Goal: Transaction & Acquisition: Download file/media

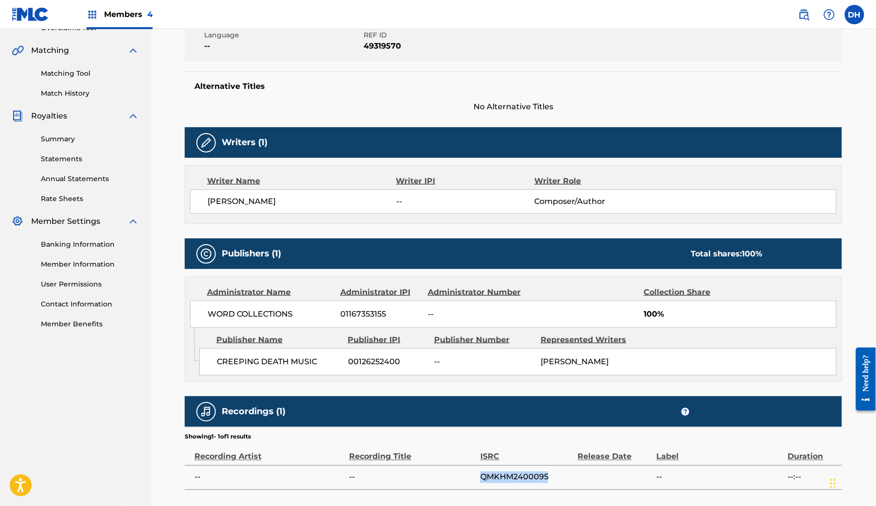
scroll to position [217, 0]
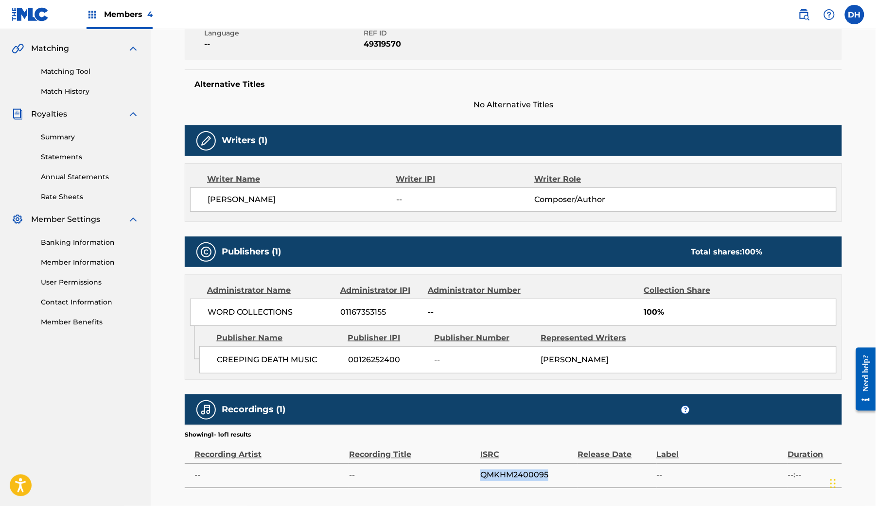
click at [84, 142] on link "Summary" at bounding box center [90, 137] width 98 height 10
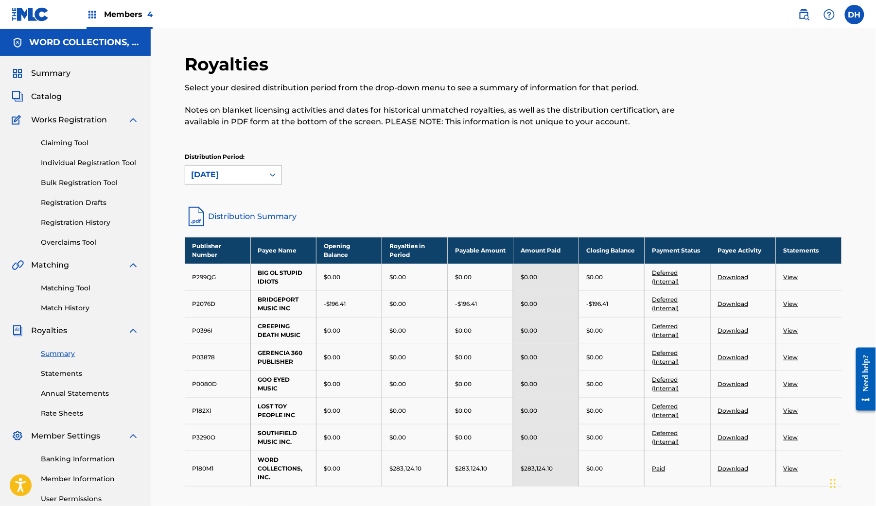
click at [264, 184] on div "[DATE]" at bounding box center [224, 175] width 79 height 18
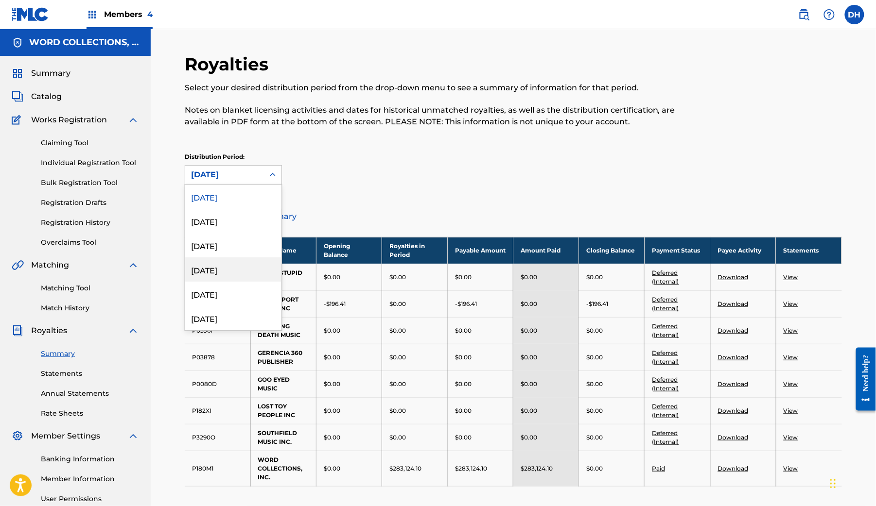
click at [237, 282] on div "[DATE]" at bounding box center [233, 270] width 96 height 24
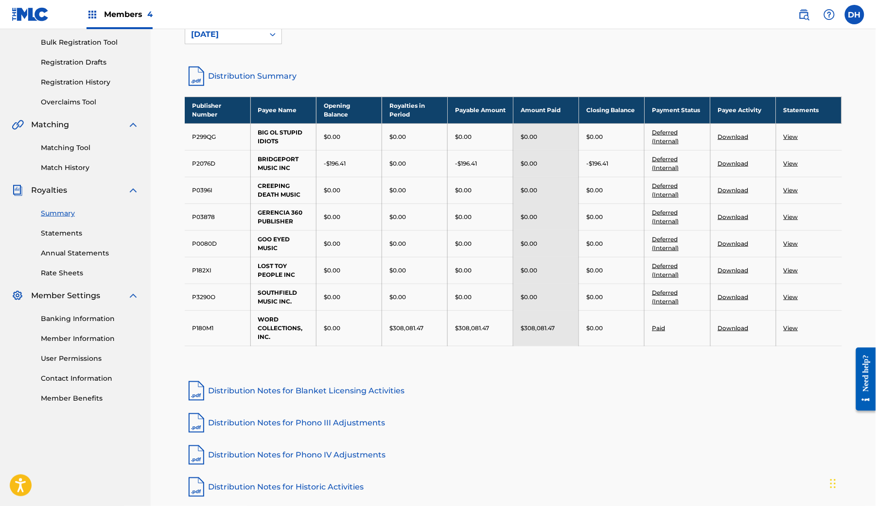
scroll to position [148, 0]
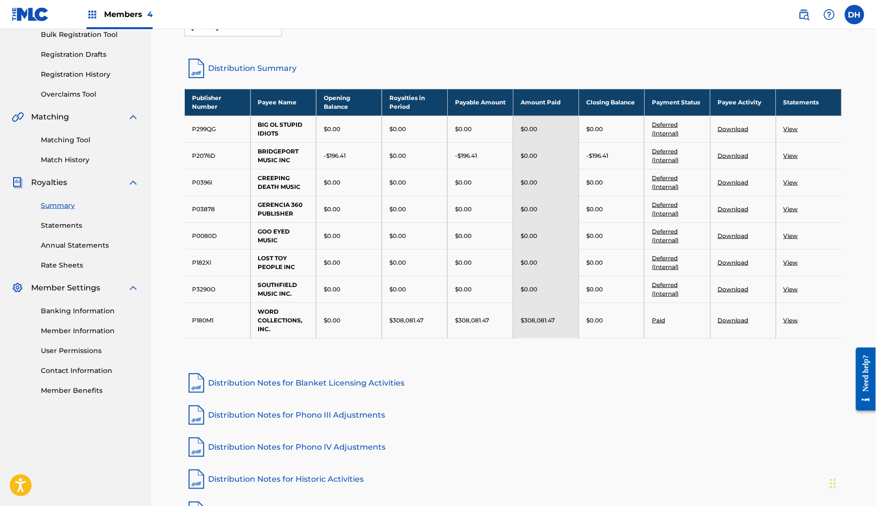
click at [807, 338] on td "View" at bounding box center [808, 320] width 66 height 35
click at [798, 324] on link "View" at bounding box center [790, 320] width 15 height 7
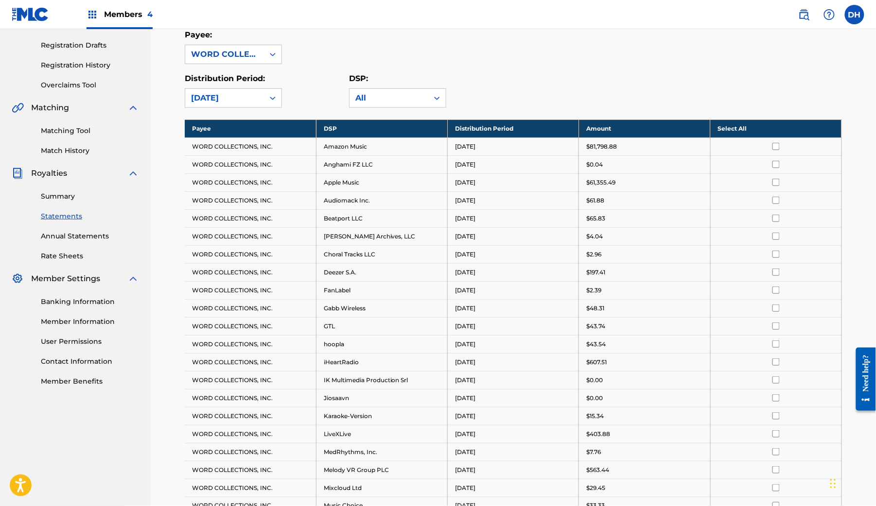
scroll to position [183, 0]
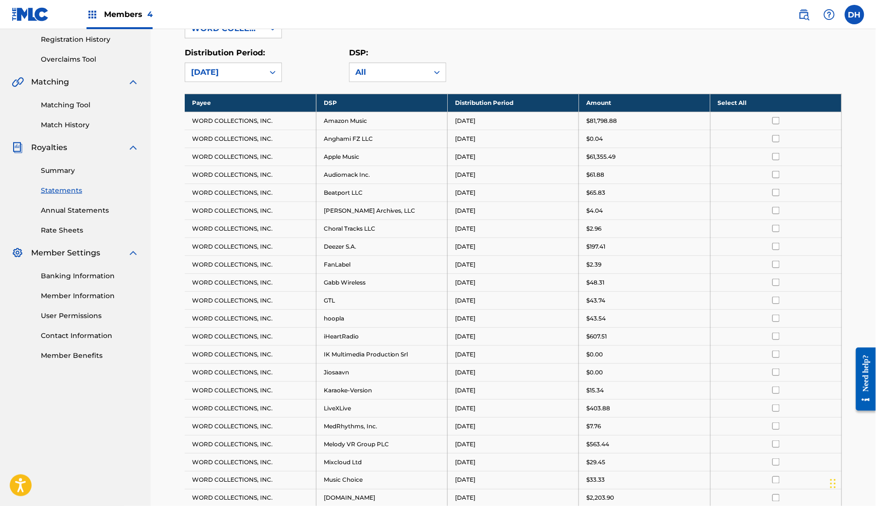
click at [779, 124] on input "checkbox" at bounding box center [775, 120] width 7 height 7
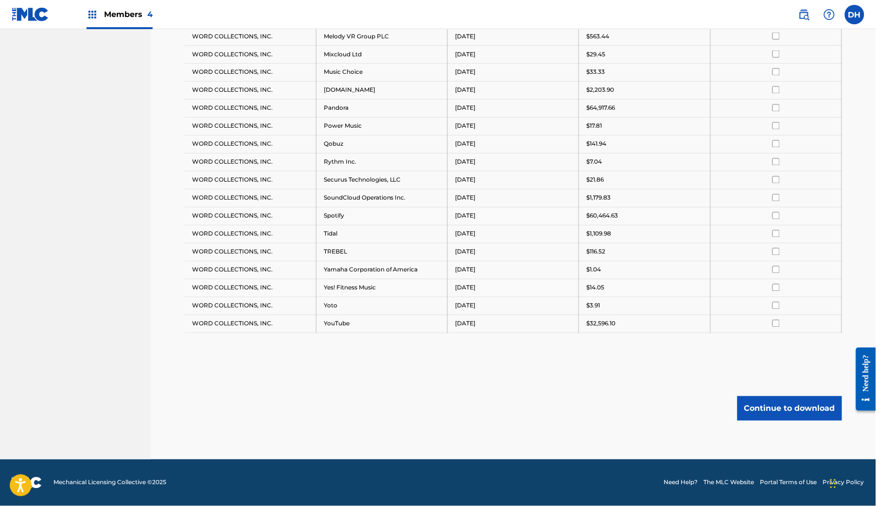
scroll to position [723, 0]
click at [774, 396] on button "Continue to download" at bounding box center [789, 408] width 104 height 24
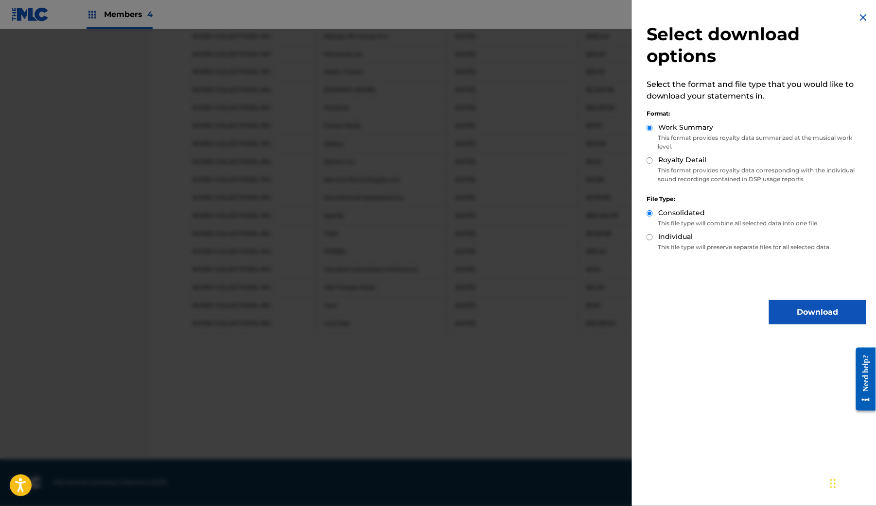
click at [632, 140] on div "Select download options Select the format and file type that you would like to …" at bounding box center [756, 168] width 249 height 336
click at [646, 157] on input "Royalty Detail" at bounding box center [649, 160] width 6 height 6
radio input "true"
click at [807, 309] on button "Download" at bounding box center [817, 312] width 97 height 24
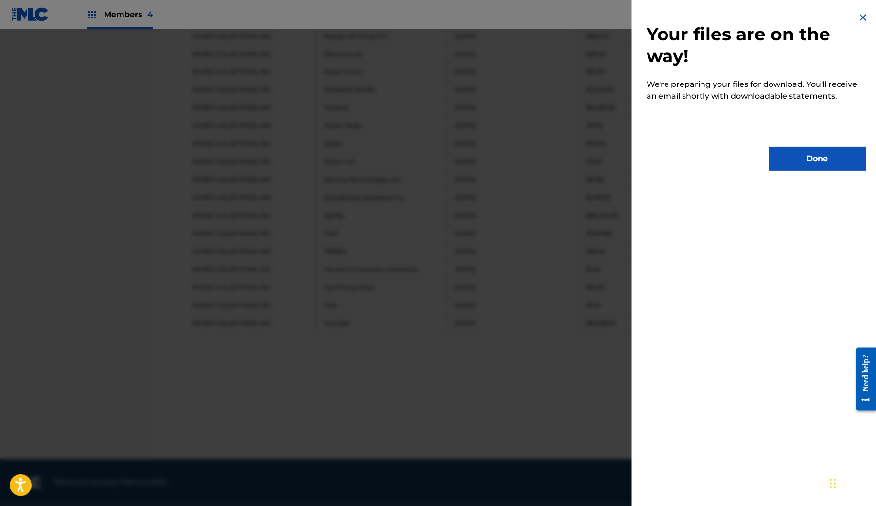
click at [807, 158] on button "Done" at bounding box center [817, 159] width 97 height 24
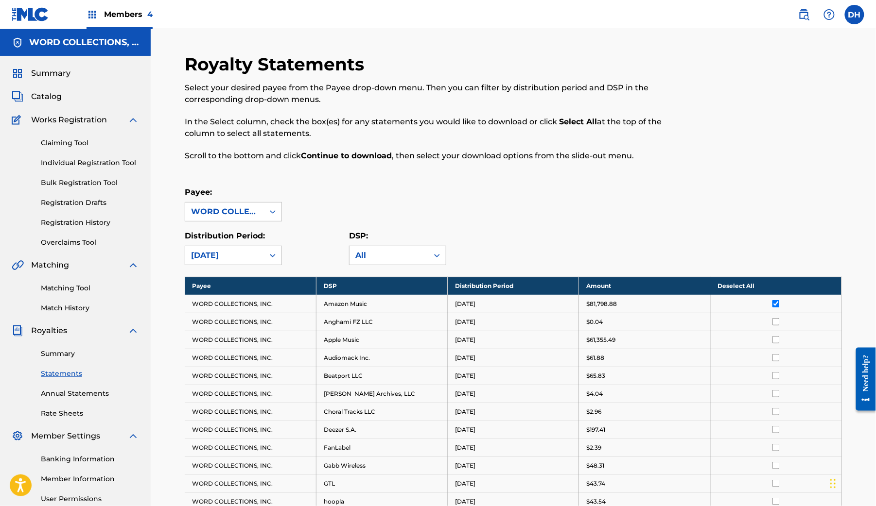
scroll to position [0, 0]
click at [788, 308] on div at bounding box center [776, 303] width 116 height 7
click at [779, 308] on input "checkbox" at bounding box center [775, 303] width 7 height 7
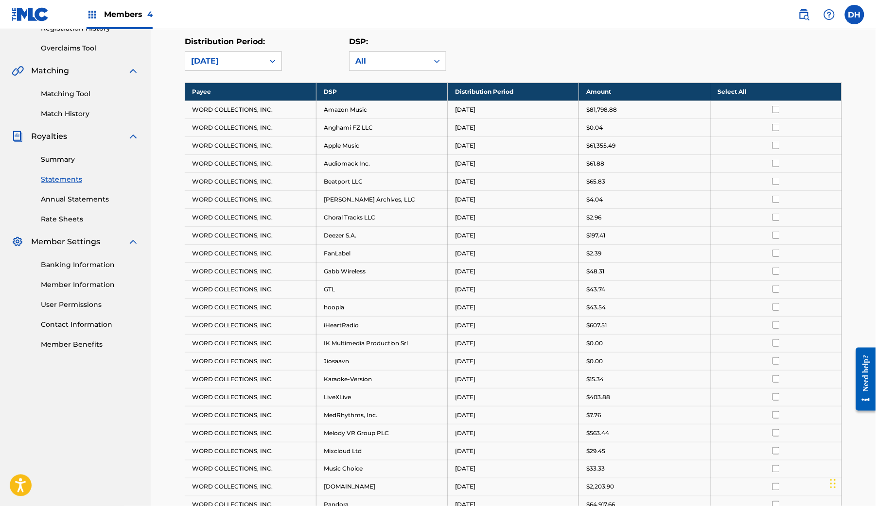
scroll to position [194, 0]
click at [779, 131] on input "checkbox" at bounding box center [775, 127] width 7 height 7
click at [779, 149] on input "checkbox" at bounding box center [775, 145] width 7 height 7
click at [779, 167] on input "checkbox" at bounding box center [775, 163] width 7 height 7
click at [779, 185] on input "checkbox" at bounding box center [775, 181] width 7 height 7
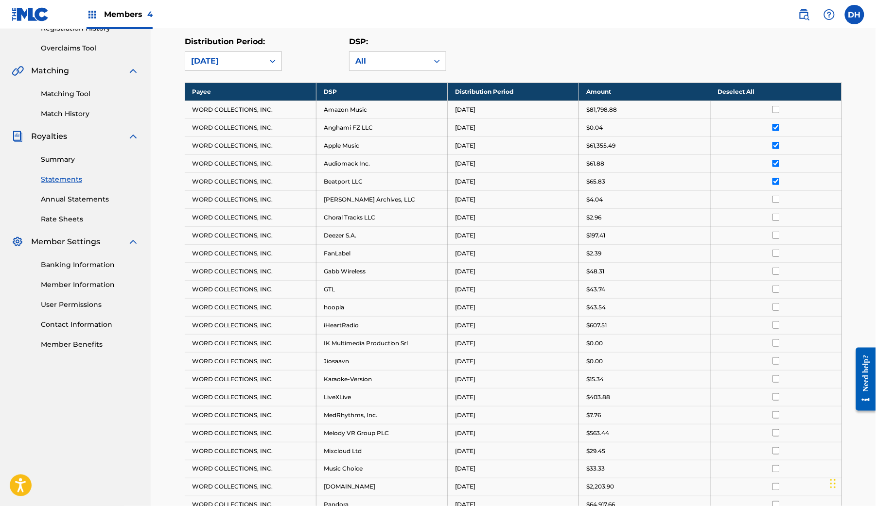
click at [793, 208] on td at bounding box center [775, 199] width 131 height 18
click at [779, 203] on input "checkbox" at bounding box center [775, 199] width 7 height 7
click at [779, 221] on input "checkbox" at bounding box center [775, 217] width 7 height 7
click at [779, 239] on input "checkbox" at bounding box center [775, 235] width 7 height 7
click at [779, 257] on input "checkbox" at bounding box center [775, 253] width 7 height 7
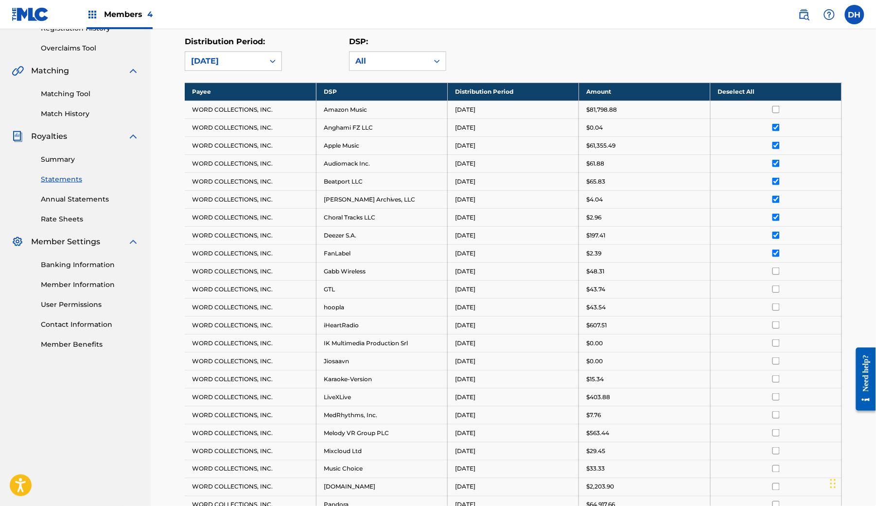
click at [793, 280] on td at bounding box center [775, 271] width 131 height 18
click at [779, 293] on input "checkbox" at bounding box center [775, 289] width 7 height 7
click at [779, 275] on input "checkbox" at bounding box center [775, 271] width 7 height 7
click at [779, 311] on input "checkbox" at bounding box center [775, 307] width 7 height 7
click at [779, 329] on input "checkbox" at bounding box center [775, 325] width 7 height 7
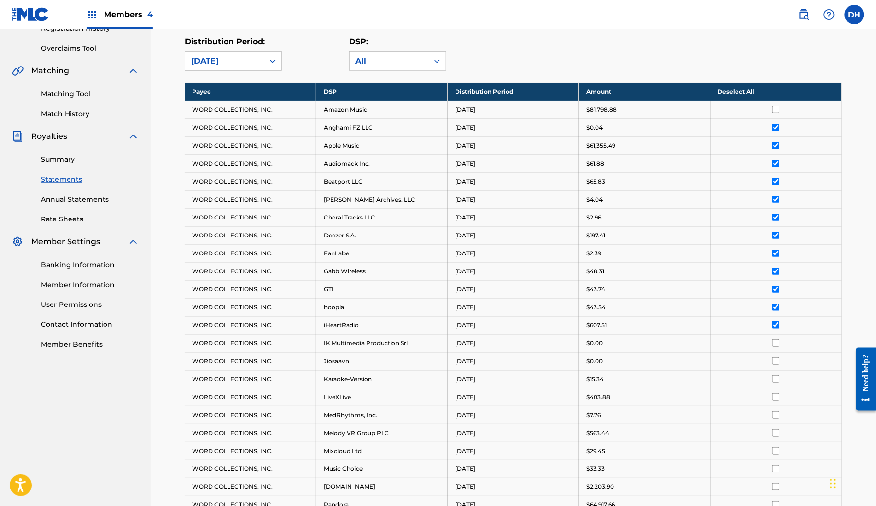
click at [779, 347] on input "checkbox" at bounding box center [775, 343] width 7 height 7
click at [779, 365] on input "checkbox" at bounding box center [775, 361] width 7 height 7
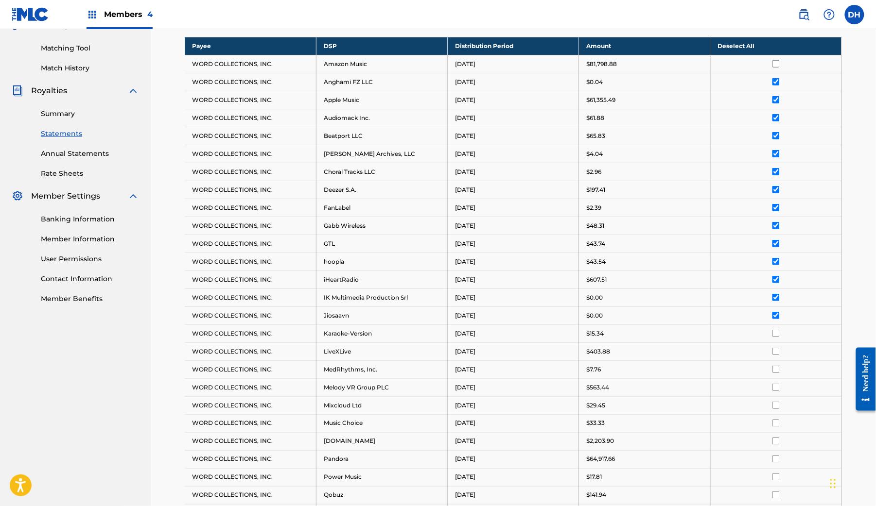
scroll to position [240, 0]
click at [759, 55] on th "Deselect All" at bounding box center [775, 46] width 131 height 18
click at [759, 55] on th "Select All" at bounding box center [775, 46] width 131 height 18
click at [779, 68] on input "checkbox" at bounding box center [775, 64] width 7 height 7
click at [779, 104] on input "checkbox" at bounding box center [775, 100] width 7 height 7
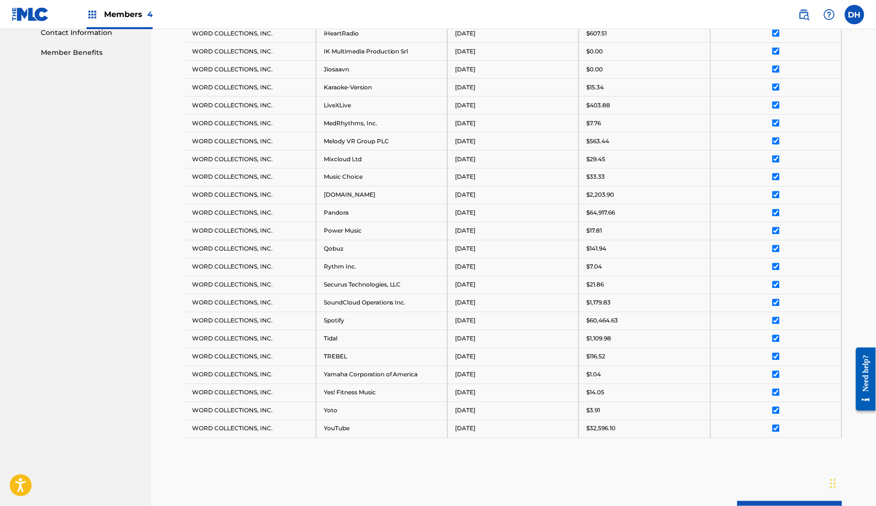
scroll to position [486, 0]
click at [779, 217] on input "checkbox" at bounding box center [775, 212] width 7 height 7
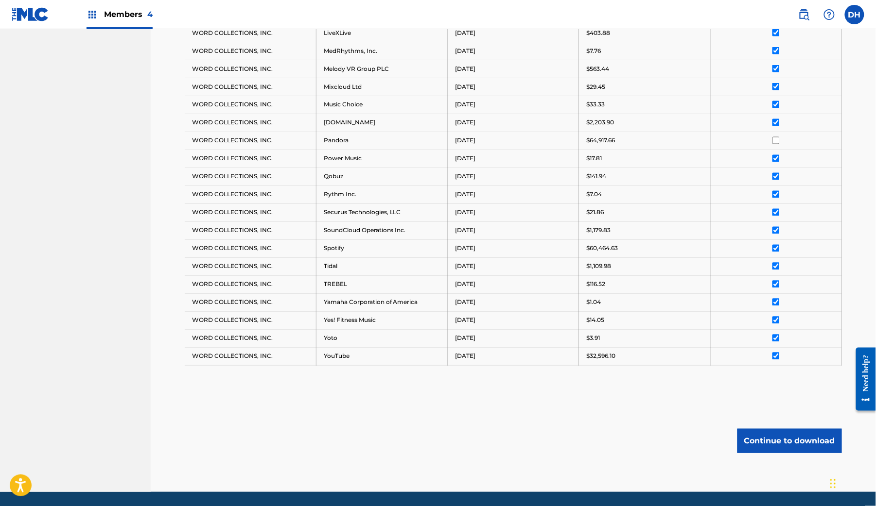
scroll to position [574, 0]
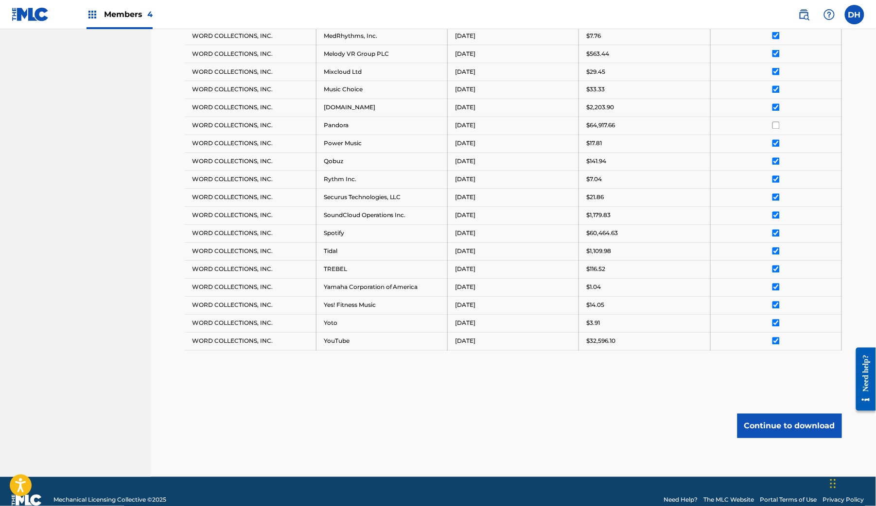
click at [779, 237] on input "checkbox" at bounding box center [775, 233] width 7 height 7
click at [779, 345] on input "checkbox" at bounding box center [775, 341] width 7 height 7
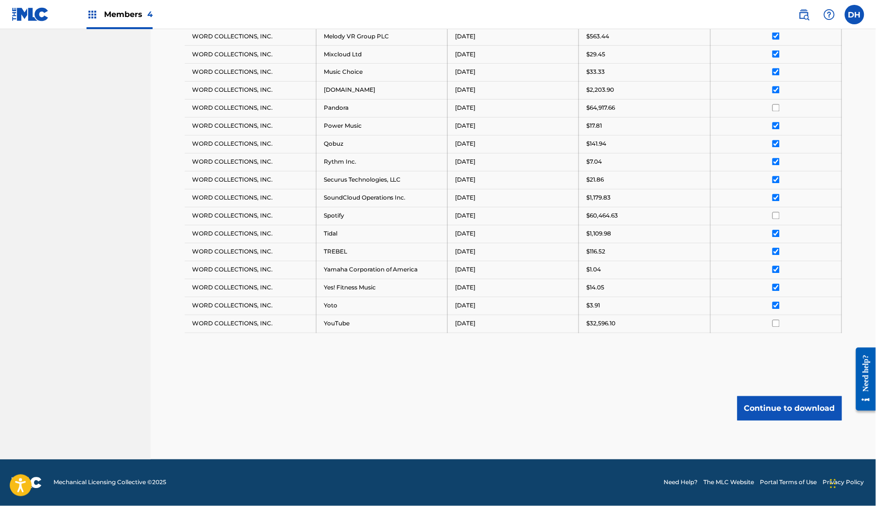
scroll to position [671, 0]
click at [776, 421] on button "Continue to download" at bounding box center [789, 408] width 104 height 24
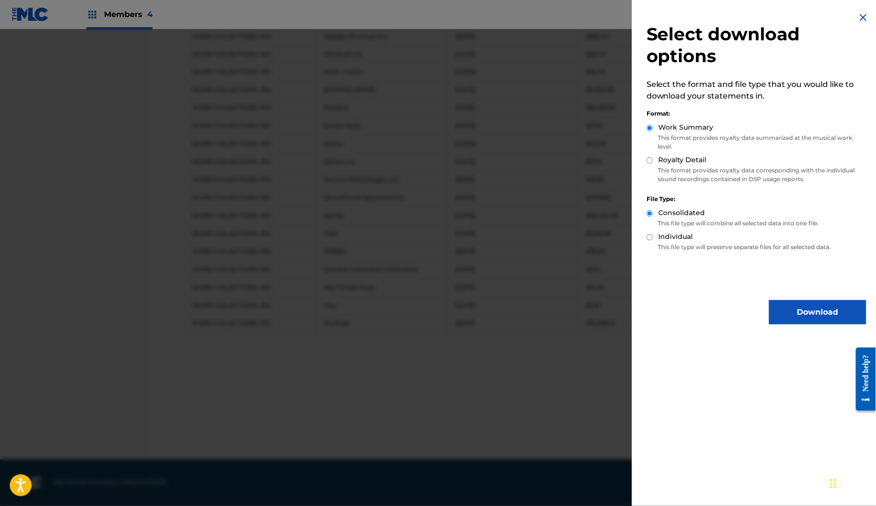
click at [632, 138] on div "Select download options Select the format and file type that you would like to …" at bounding box center [756, 168] width 249 height 336
click at [646, 155] on div "Royalty Detail" at bounding box center [756, 160] width 220 height 11
click at [646, 157] on input "Royalty Detail" at bounding box center [649, 160] width 6 height 6
radio input "true"
click at [800, 310] on button "Download" at bounding box center [817, 312] width 97 height 24
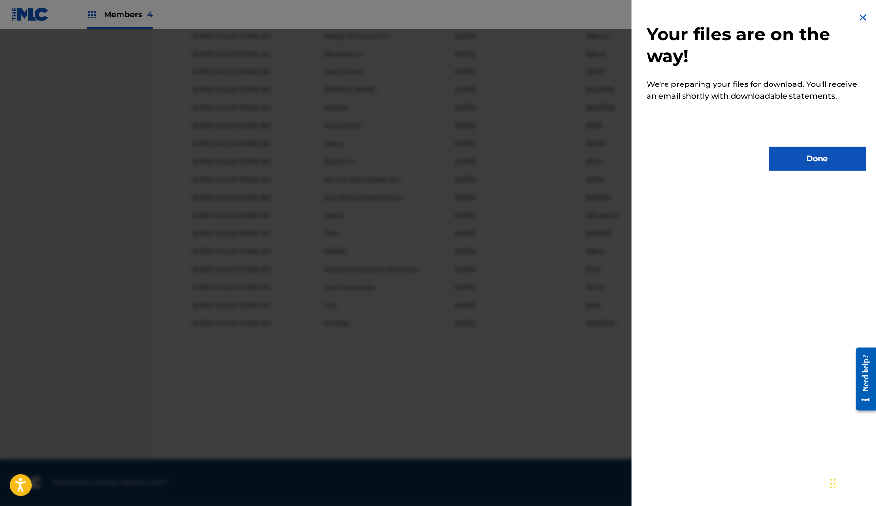
click at [791, 166] on button "Done" at bounding box center [817, 159] width 97 height 24
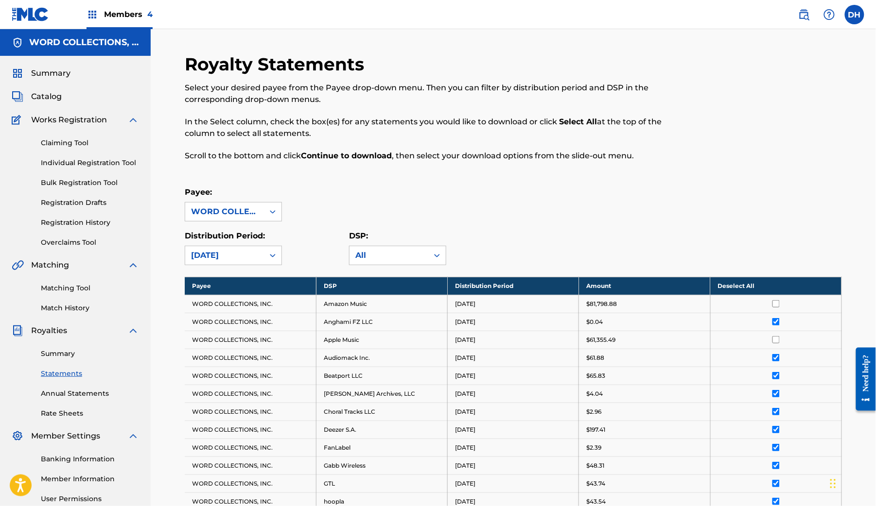
scroll to position [0, 0]
click at [763, 295] on th "Deselect All" at bounding box center [775, 286] width 131 height 18
click at [790, 344] on div at bounding box center [776, 339] width 116 height 7
click at [779, 344] on input "checkbox" at bounding box center [775, 339] width 7 height 7
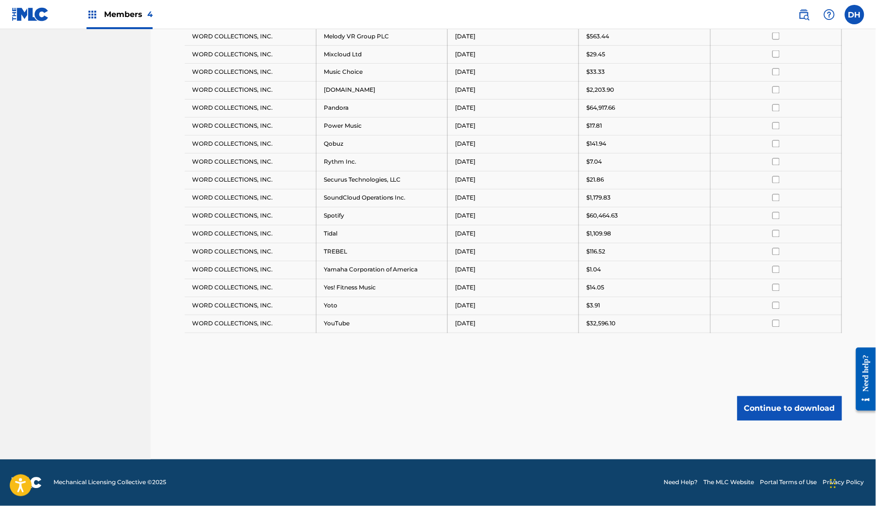
click at [795, 396] on button "Continue to download" at bounding box center [789, 408] width 104 height 24
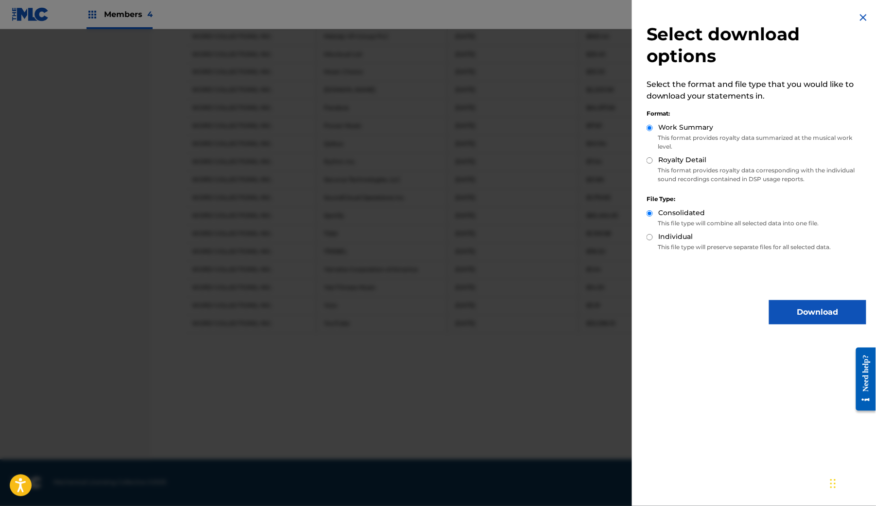
scroll to position [723, 0]
click at [646, 157] on input "Royalty Detail" at bounding box center [649, 160] width 6 height 6
radio input "true"
click at [788, 312] on button "Download" at bounding box center [817, 312] width 97 height 24
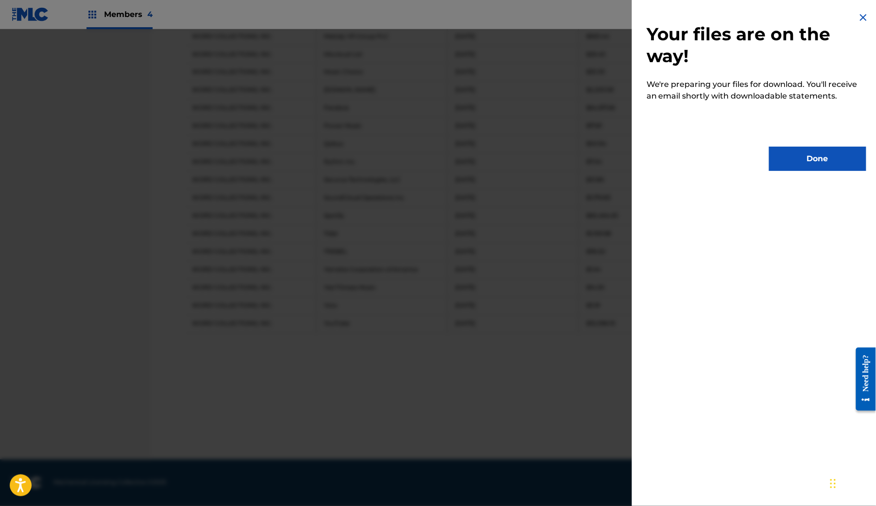
click at [819, 152] on button "Done" at bounding box center [817, 159] width 97 height 24
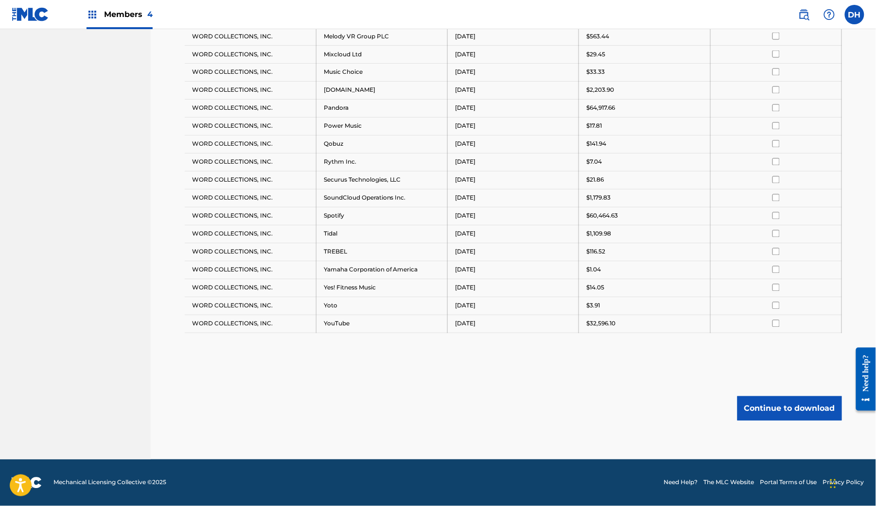
click at [805, 153] on td at bounding box center [775, 162] width 131 height 18
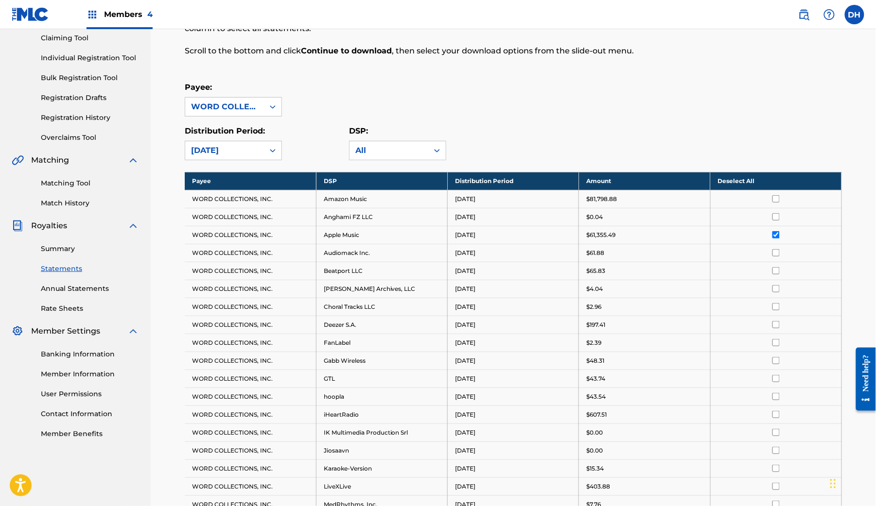
scroll to position [241, 0]
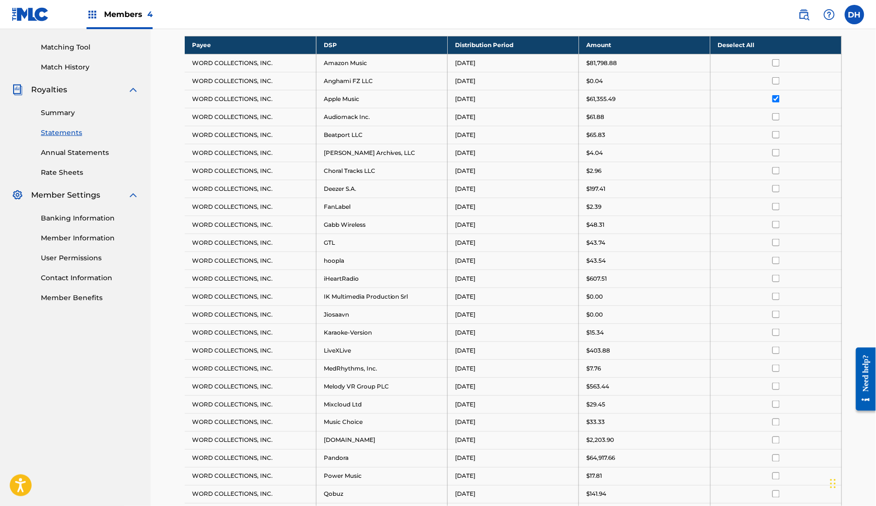
click at [779, 103] on input "checkbox" at bounding box center [775, 98] width 7 height 7
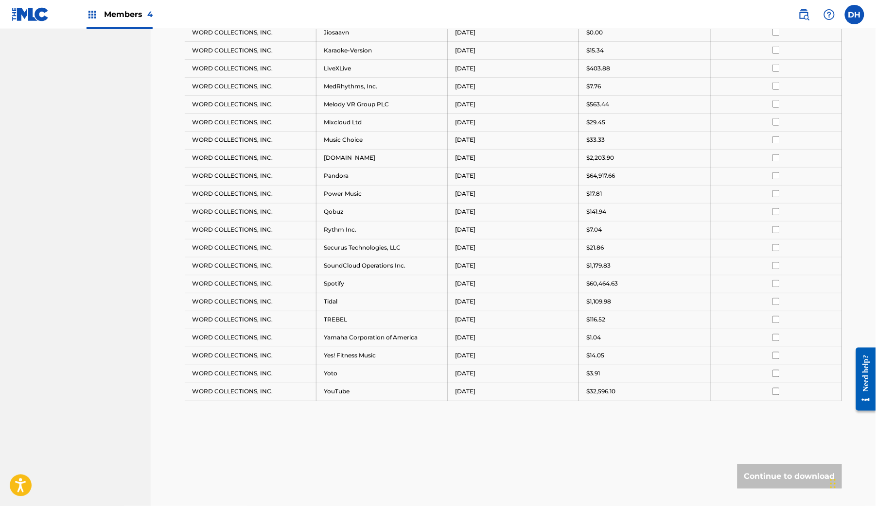
scroll to position [633, 0]
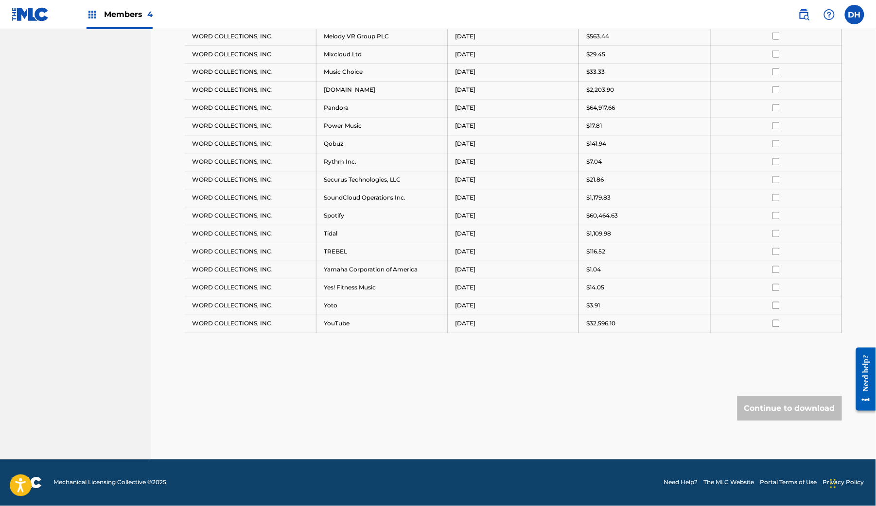
click at [791, 117] on td at bounding box center [775, 108] width 131 height 18
click at [779, 112] on input "checkbox" at bounding box center [775, 107] width 7 height 7
click at [785, 421] on button "Continue to download" at bounding box center [789, 408] width 104 height 24
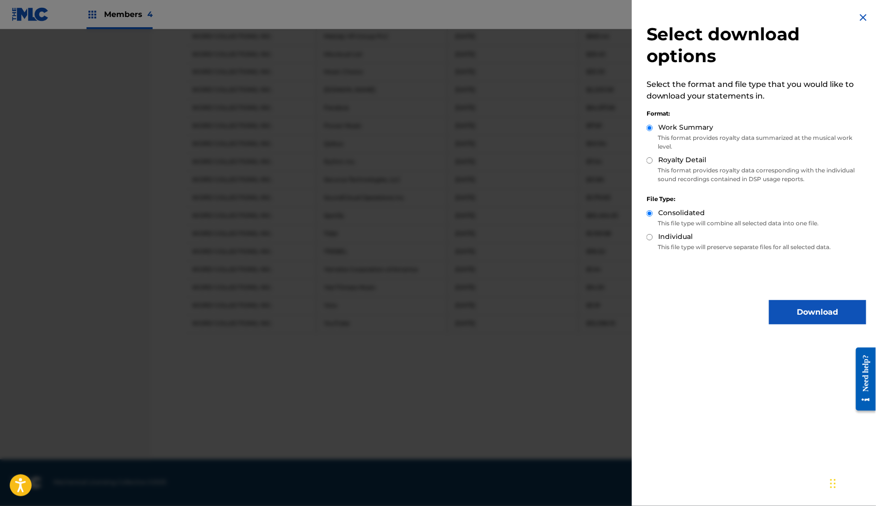
click at [646, 157] on input "Royalty Detail" at bounding box center [649, 160] width 6 height 6
radio input "true"
click at [781, 314] on button "Download" at bounding box center [817, 312] width 97 height 24
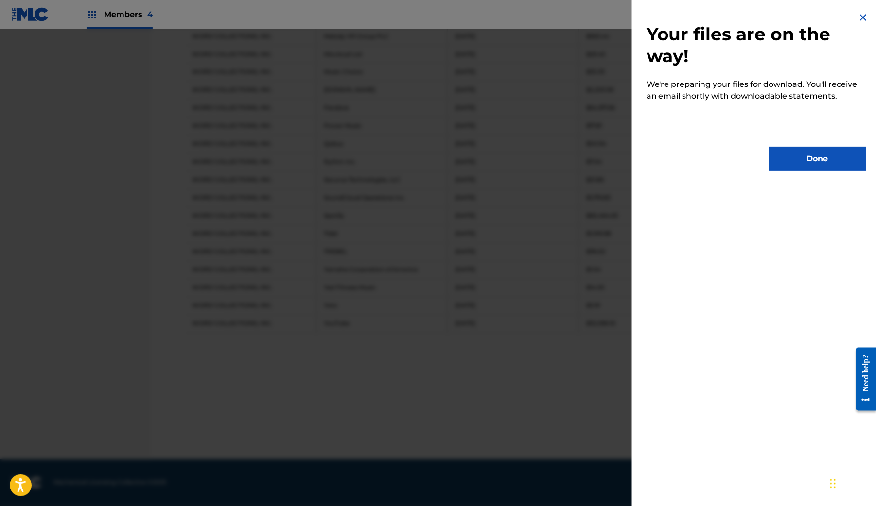
click at [815, 153] on button "Done" at bounding box center [817, 159] width 97 height 24
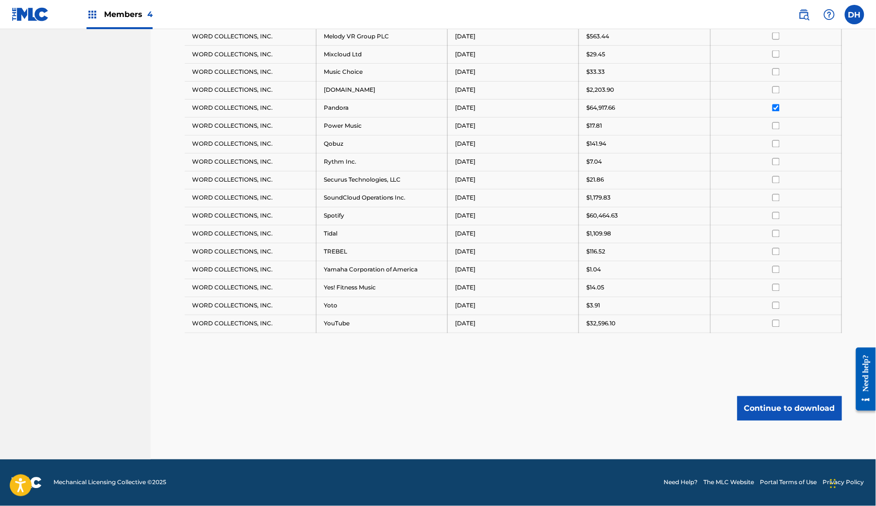
click at [779, 112] on input "checkbox" at bounding box center [775, 107] width 7 height 7
click at [779, 220] on input "checkbox" at bounding box center [775, 215] width 7 height 7
click at [775, 421] on button "Continue to download" at bounding box center [789, 408] width 104 height 24
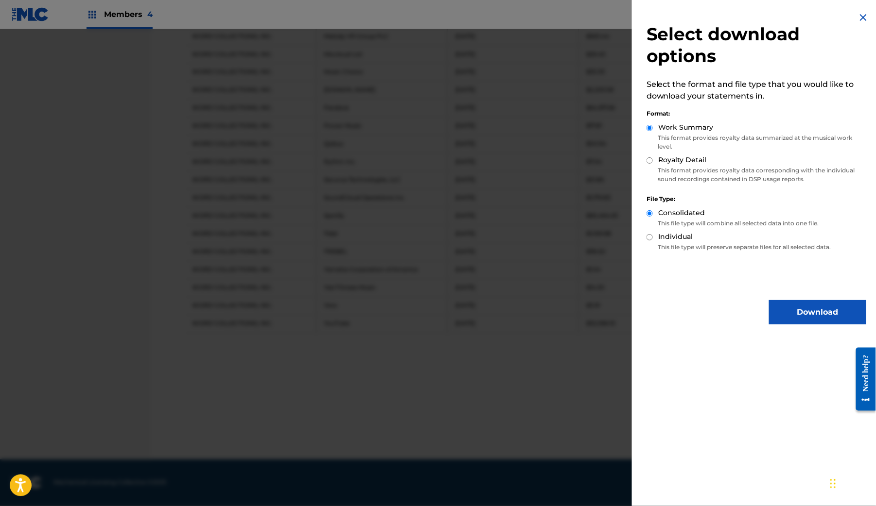
click at [646, 157] on input "Royalty Detail" at bounding box center [649, 160] width 6 height 6
radio input "true"
click at [790, 303] on button "Download" at bounding box center [817, 312] width 97 height 24
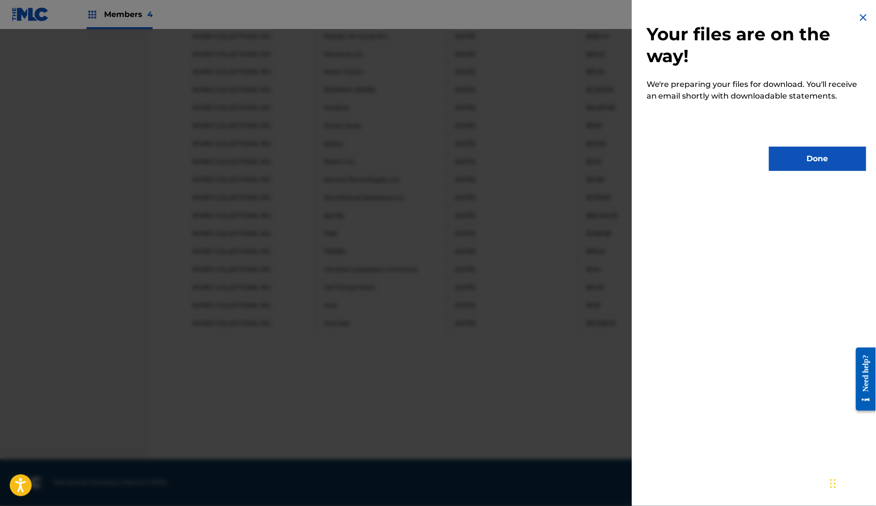
click at [795, 163] on button "Done" at bounding box center [817, 159] width 97 height 24
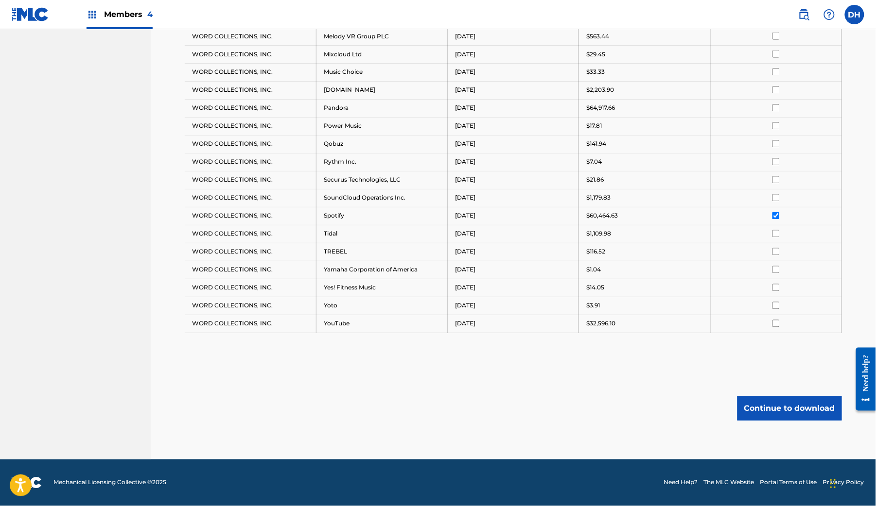
click at [779, 327] on input "checkbox" at bounding box center [775, 323] width 7 height 7
click at [779, 220] on input "checkbox" at bounding box center [775, 215] width 7 height 7
click at [789, 421] on button "Continue to download" at bounding box center [789, 408] width 104 height 24
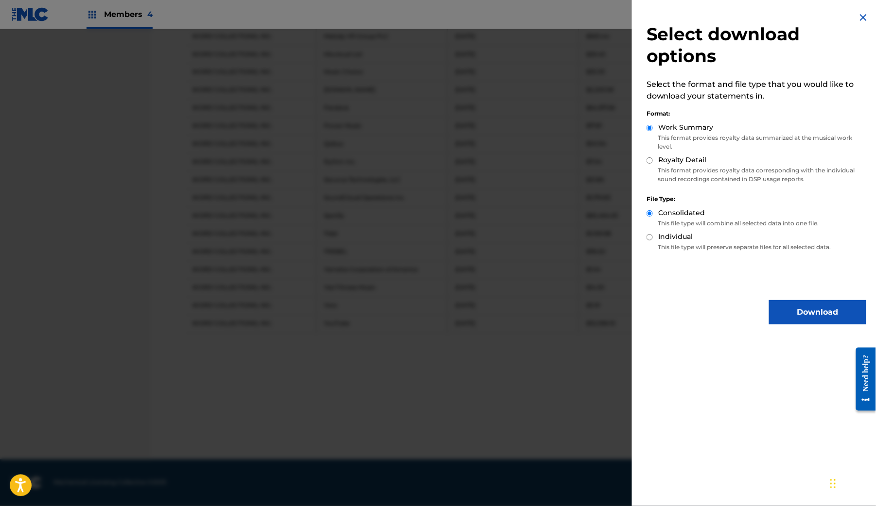
click at [646, 157] on input "Royalty Detail" at bounding box center [649, 160] width 6 height 6
radio input "true"
click at [778, 304] on button "Download" at bounding box center [817, 312] width 97 height 24
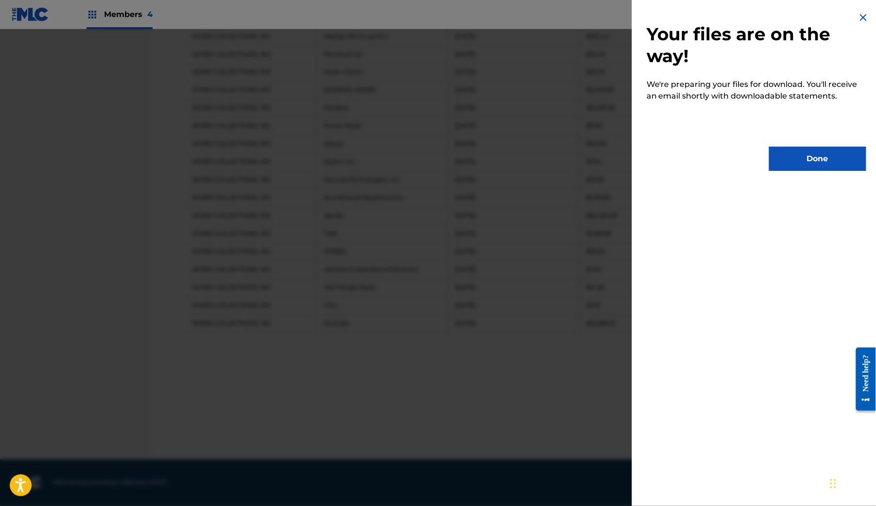
click at [784, 147] on button "Done" at bounding box center [817, 159] width 97 height 24
